Goal: Register for event/course

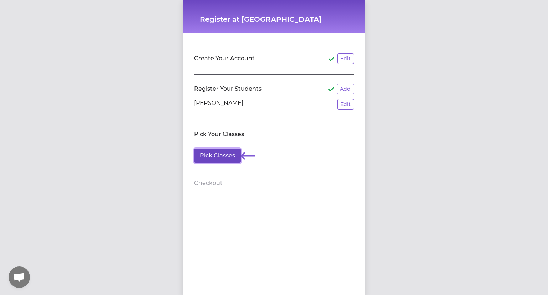
click at [213, 155] on button "Pick Classes" at bounding box center [217, 155] width 47 height 14
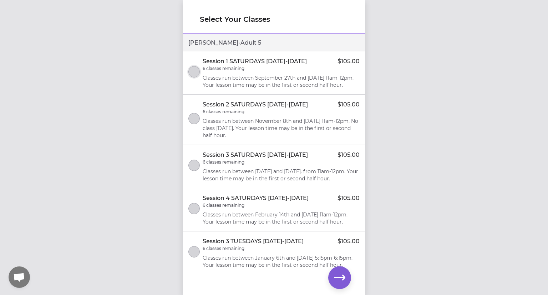
click at [195, 71] on button "select class" at bounding box center [193, 71] width 11 height 11
click at [336, 273] on icon "button" at bounding box center [339, 276] width 11 height 11
click at [340, 274] on icon "button" at bounding box center [339, 276] width 11 height 11
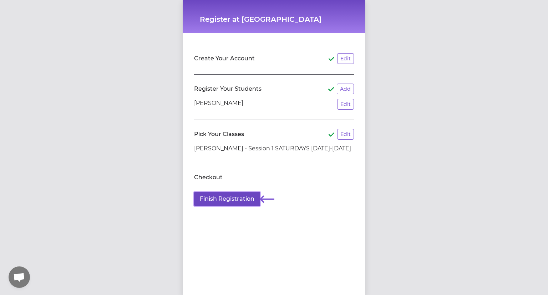
click at [214, 198] on button "Finish Registration" at bounding box center [227, 199] width 66 height 14
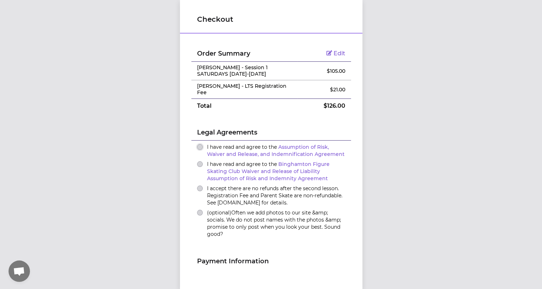
click at [198, 144] on button "I have read and agree to the Assumption of Risk, Waiver and Release, and Indemn…" at bounding box center [200, 147] width 6 height 6
click at [197, 161] on button "I have read and agree to the Binghamton Figure Skating Club Waiver and Release …" at bounding box center [200, 164] width 6 height 6
click at [192, 188] on ul "I have read and agree to the Assumption of Risk, Waiver and Release, and Indemn…" at bounding box center [272, 191] width 160 height 101
click at [197, 185] on button "I accept there are no refunds after the second lesson. Registration Fee and Par…" at bounding box center [200, 188] width 6 height 6
click at [197, 210] on button "(optional) Often we add photos to our site &amp; socials. We do not post names …" at bounding box center [200, 213] width 6 height 6
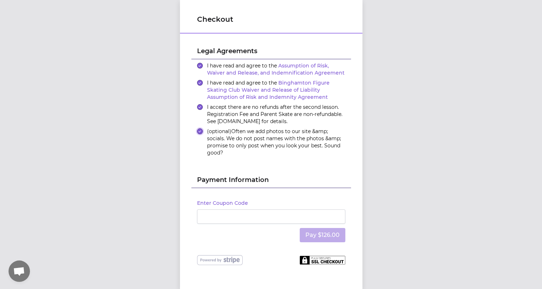
scroll to position [5, 0]
click at [277, 237] on div "Enter Coupon Code Pay $126.00" at bounding box center [272, 221] width 160 height 67
click at [319, 228] on button "Pay $126.00" at bounding box center [323, 235] width 46 height 14
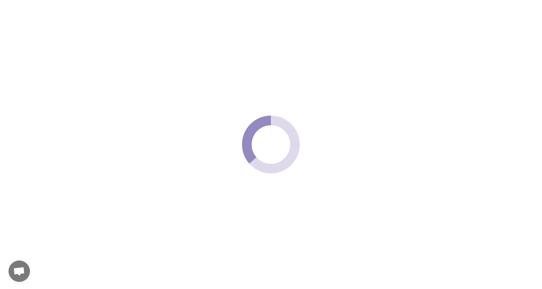
scroll to position [0, 0]
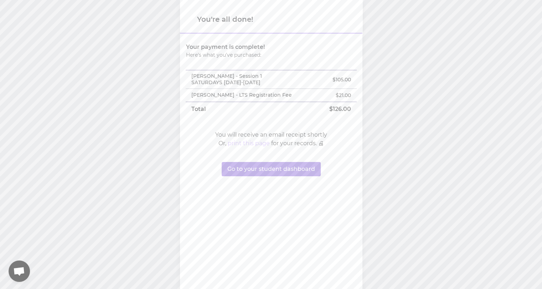
click at [249, 143] on button "print this page" at bounding box center [249, 143] width 42 height 9
